Goal: Navigation & Orientation: Find specific page/section

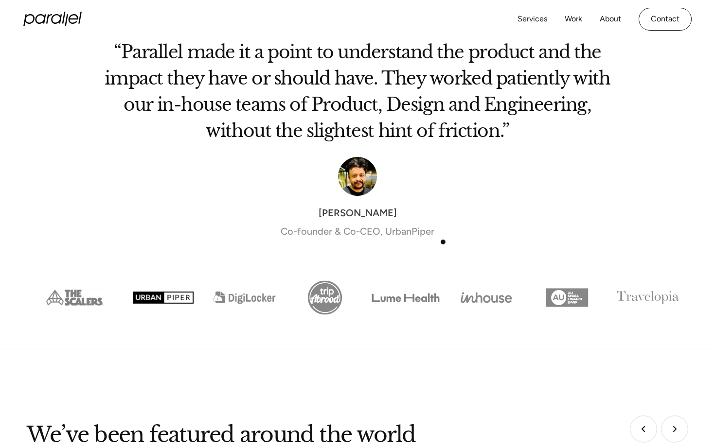
scroll to position [3562, 0]
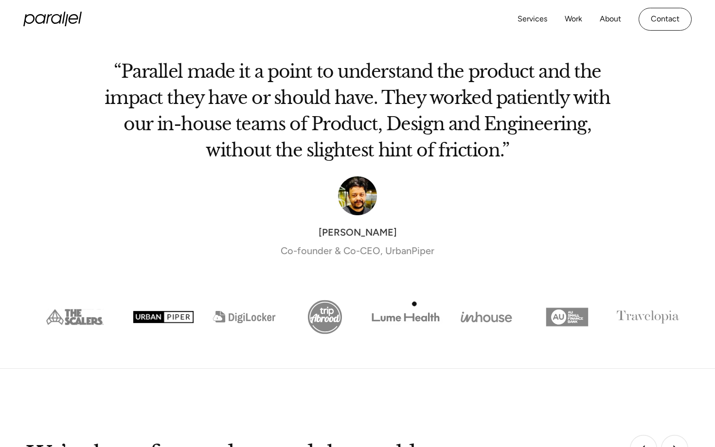
click at [415, 304] on img "Show slide 5 of 8" at bounding box center [405, 317] width 81 height 40
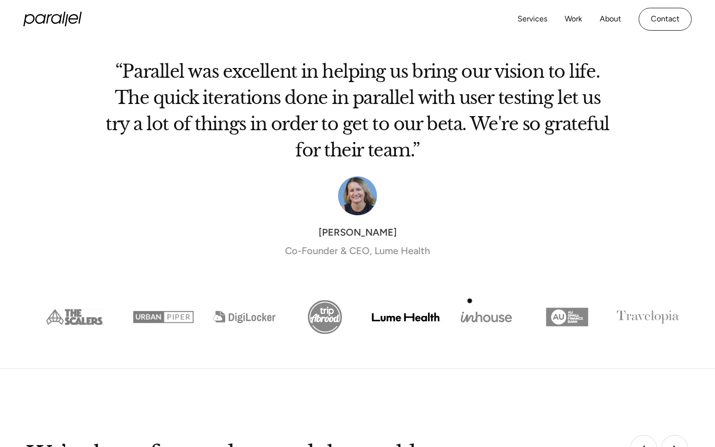
click at [473, 303] on img "Show slide 6 of 8" at bounding box center [486, 317] width 81 height 40
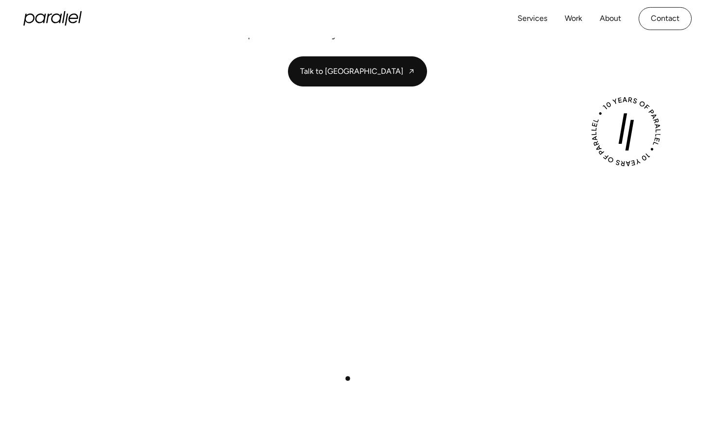
scroll to position [0, 0]
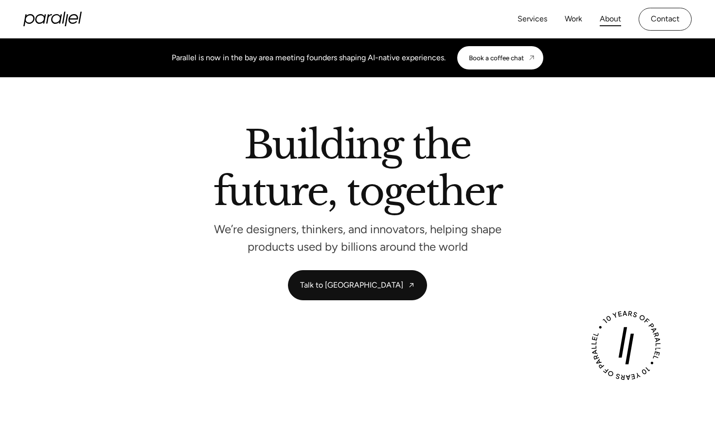
click at [613, 16] on link "About" at bounding box center [609, 19] width 21 height 14
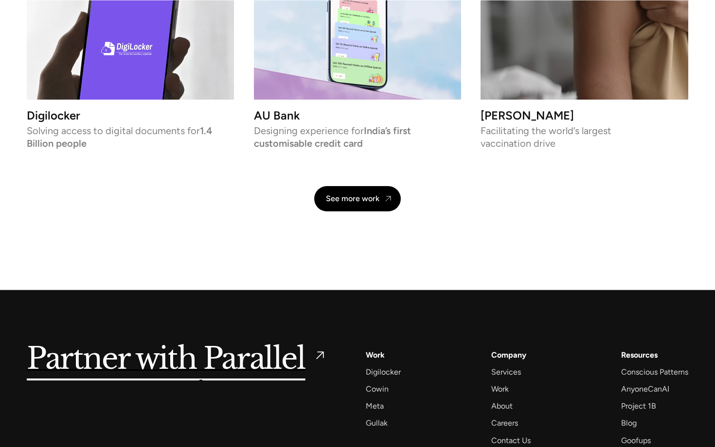
scroll to position [2136, 0]
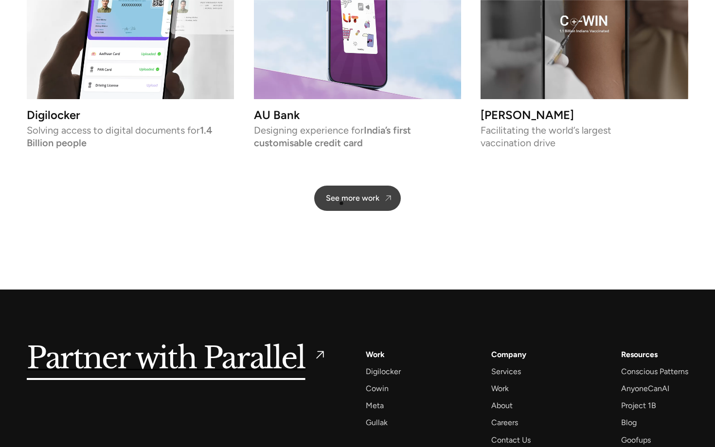
click at [344, 198] on div "See more work" at bounding box center [352, 197] width 53 height 9
